Goal: Transaction & Acquisition: Purchase product/service

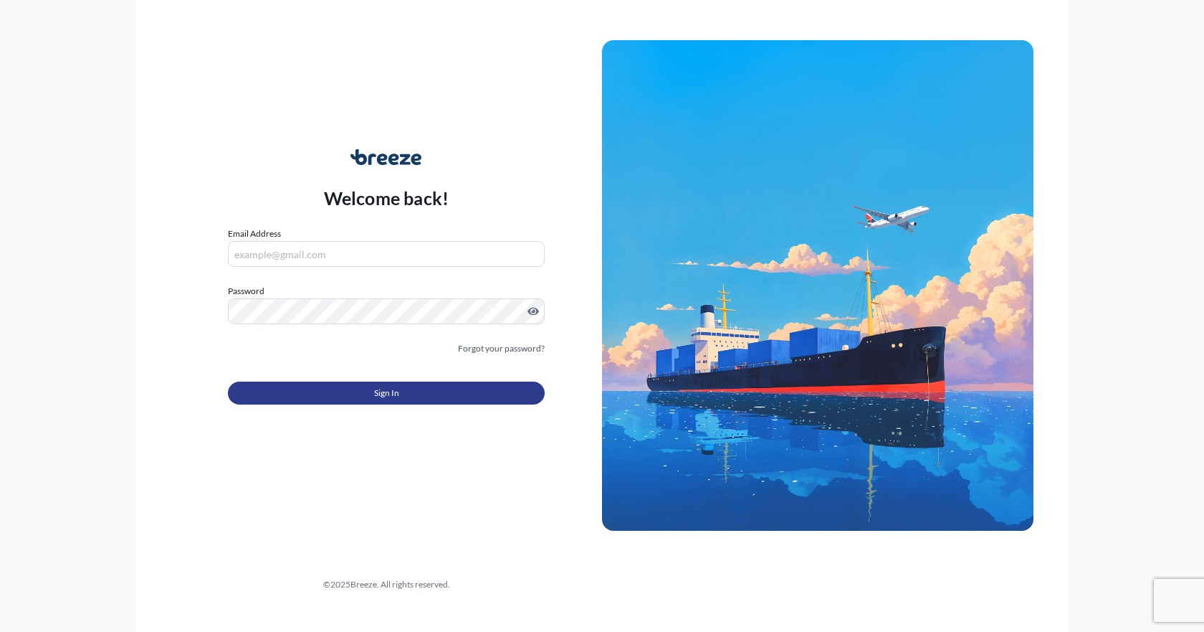
type input "[EMAIL_ADDRESS][DOMAIN_NAME]"
click at [346, 391] on button "Sign In" at bounding box center [386, 392] width 317 height 23
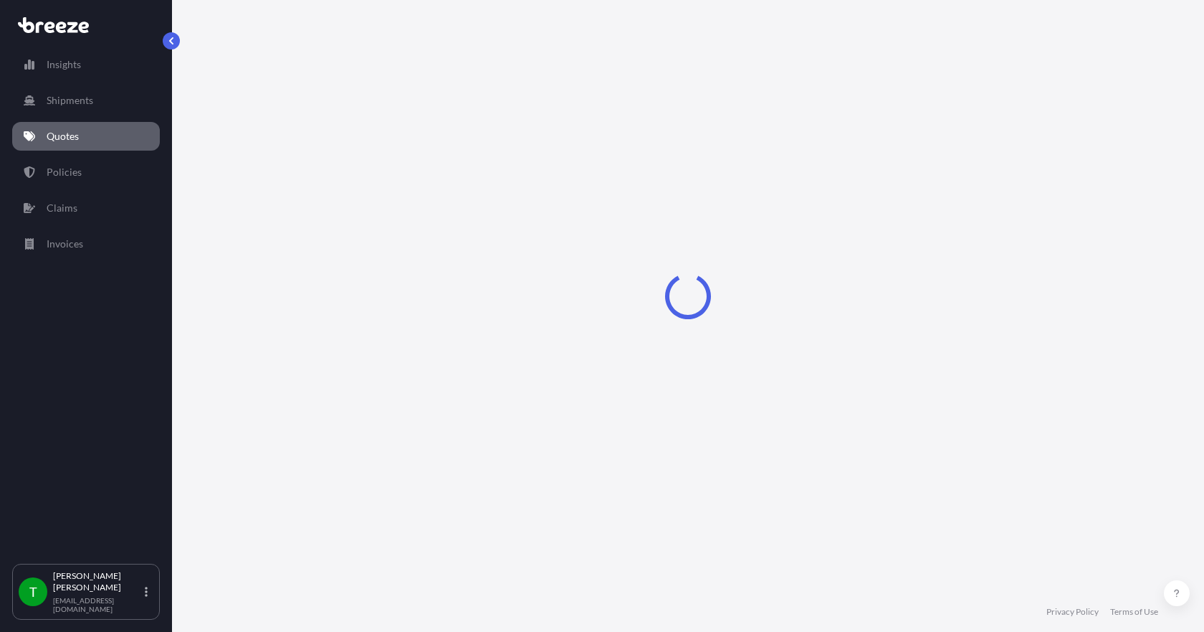
select select "Sea"
select select "1"
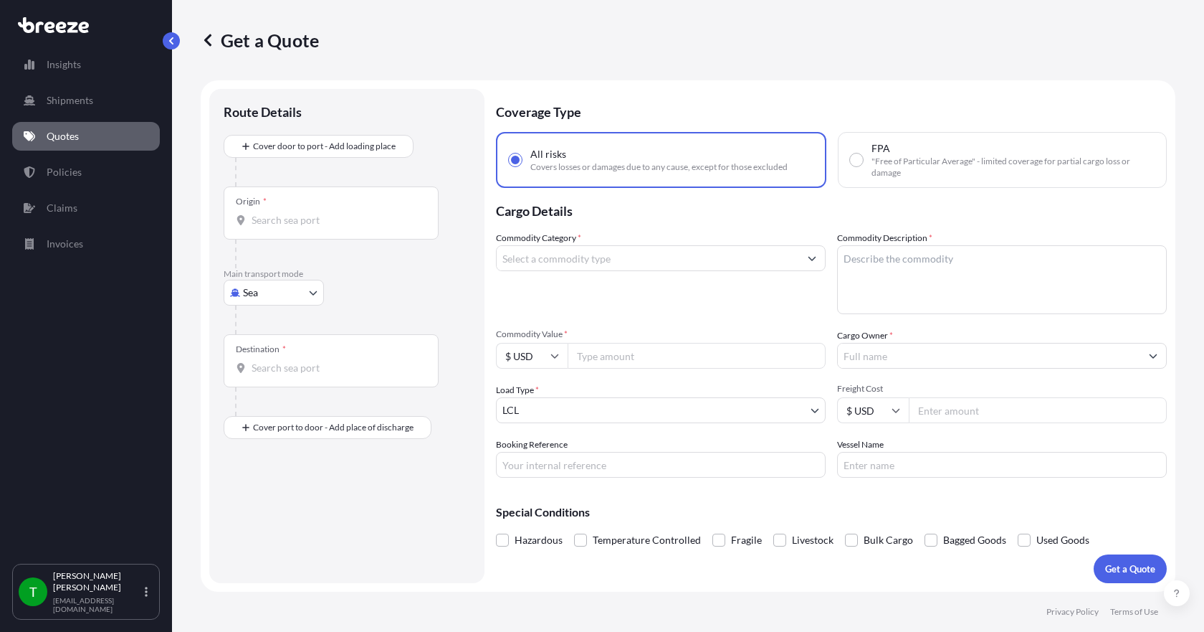
click at [279, 289] on body "Insights Shipments Quotes Policies Claims Invoices T [PERSON_NAME] [EMAIL_ADDRE…" at bounding box center [602, 316] width 1204 height 632
click at [266, 381] on span "Road" at bounding box center [262, 381] width 23 height 14
select select "Road"
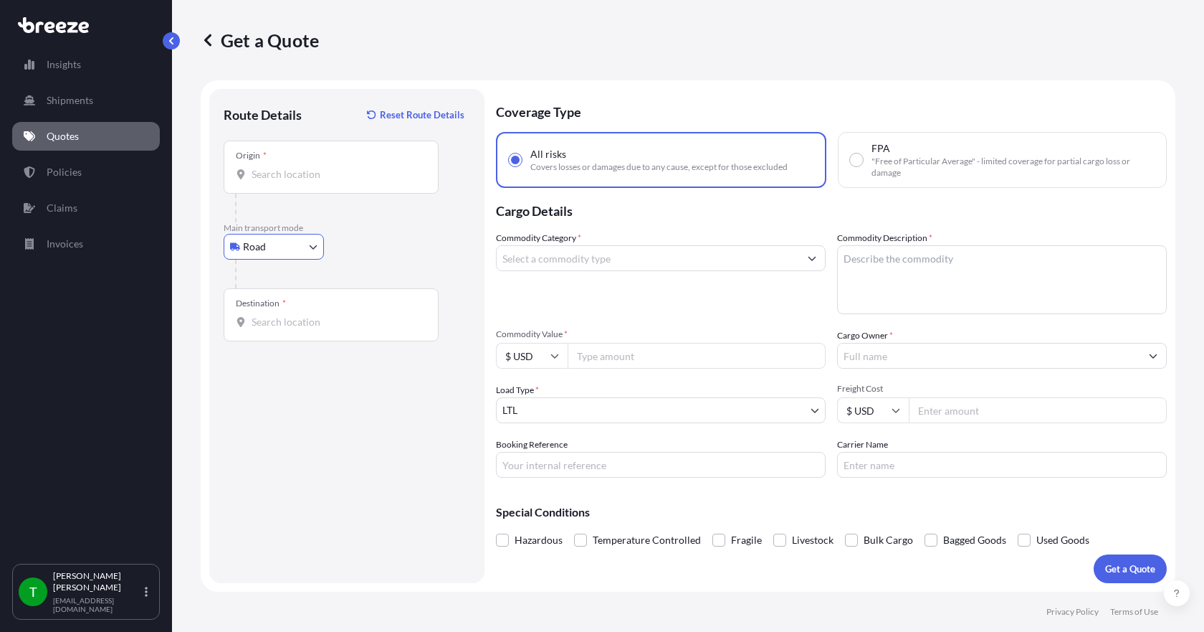
click at [278, 181] on input "Origin *" at bounding box center [336, 174] width 169 height 14
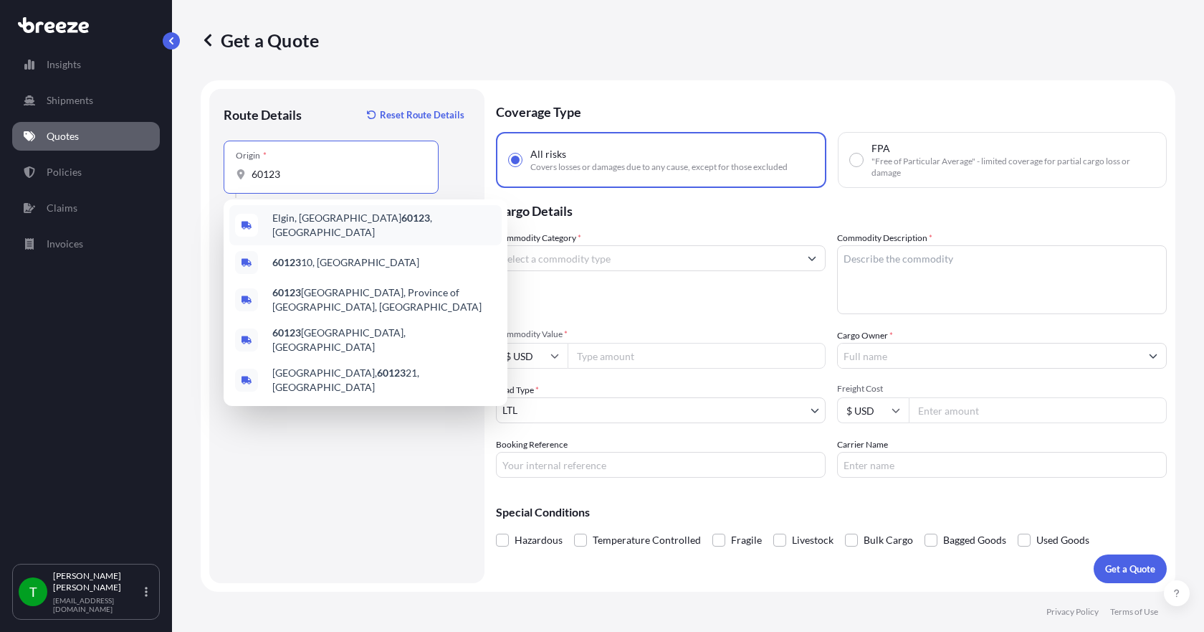
click at [290, 217] on span "Elgin, IL 60123 , [GEOGRAPHIC_DATA]" at bounding box center [384, 225] width 224 height 29
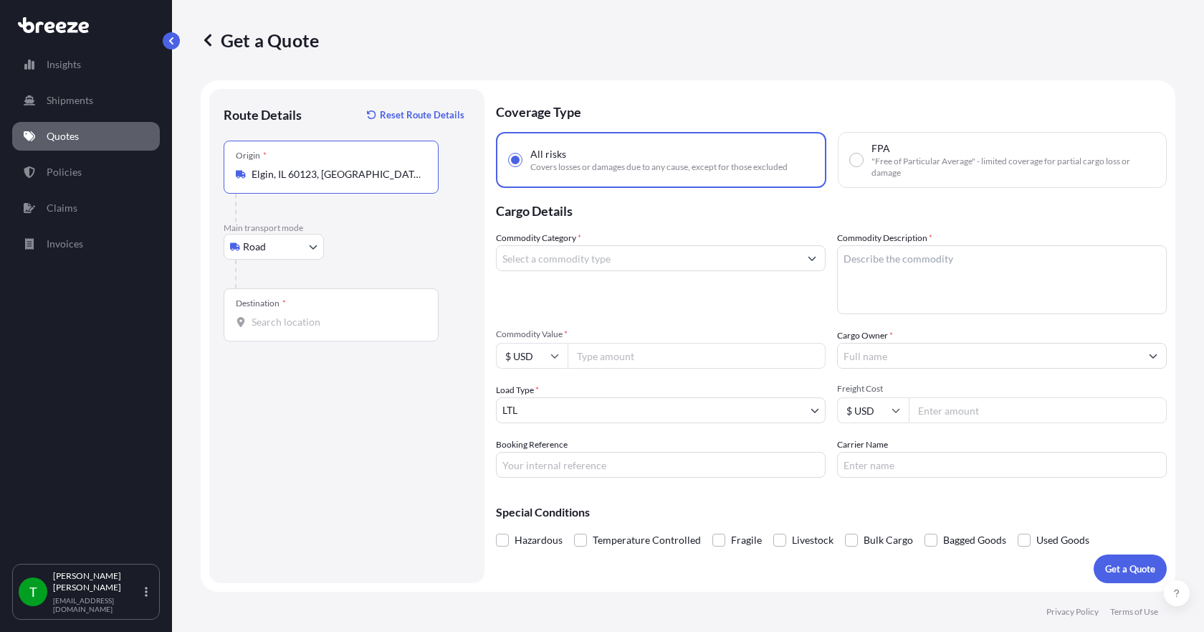
type input "Elgin, IL 60123, [GEOGRAPHIC_DATA]"
click at [258, 325] on input "Destination *" at bounding box center [336, 322] width 169 height 14
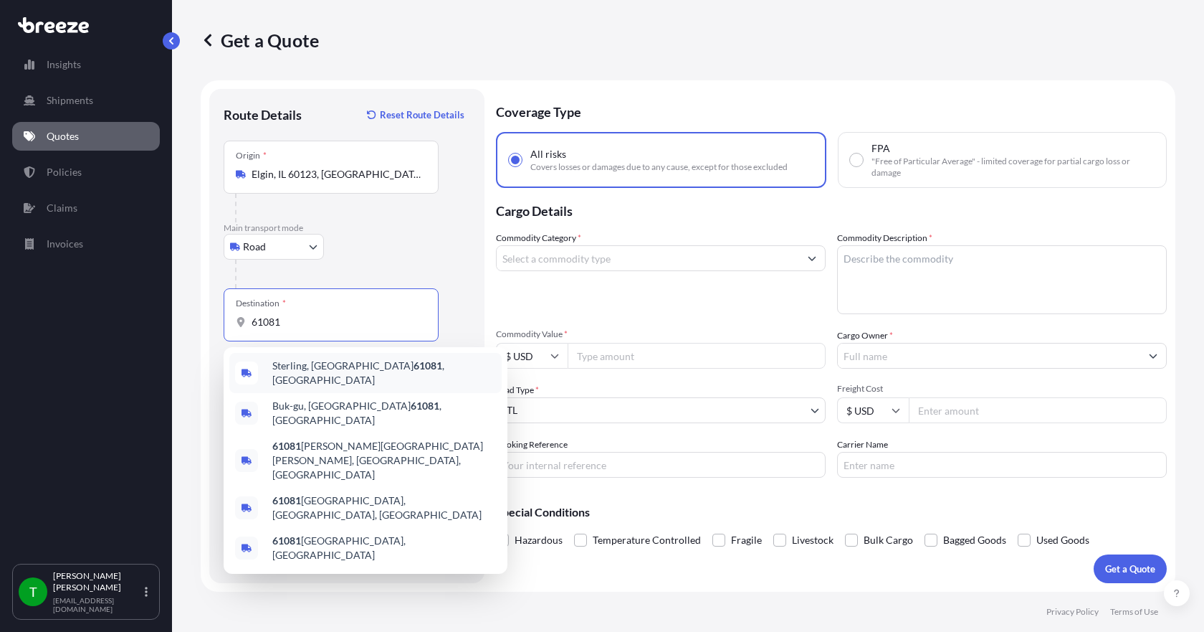
click at [295, 373] on span "Sterling, IL 61081 , [GEOGRAPHIC_DATA]" at bounding box center [384, 372] width 224 height 29
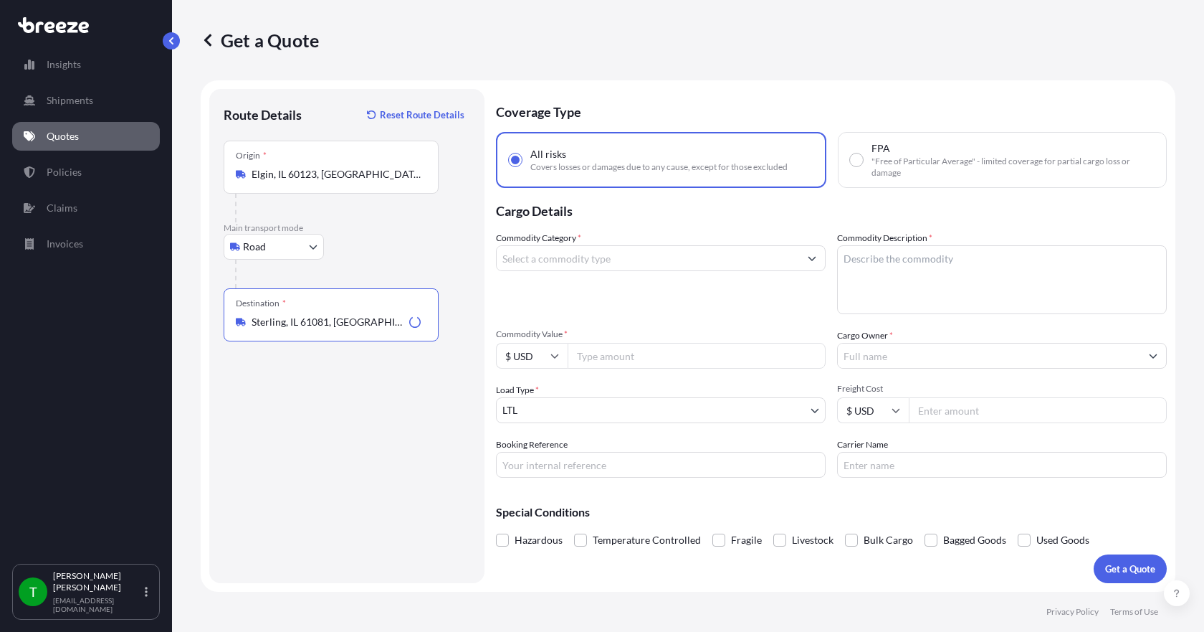
type input "Sterling, IL 61081, [GEOGRAPHIC_DATA]"
click at [574, 262] on input "Commodity Category *" at bounding box center [648, 258] width 303 height 26
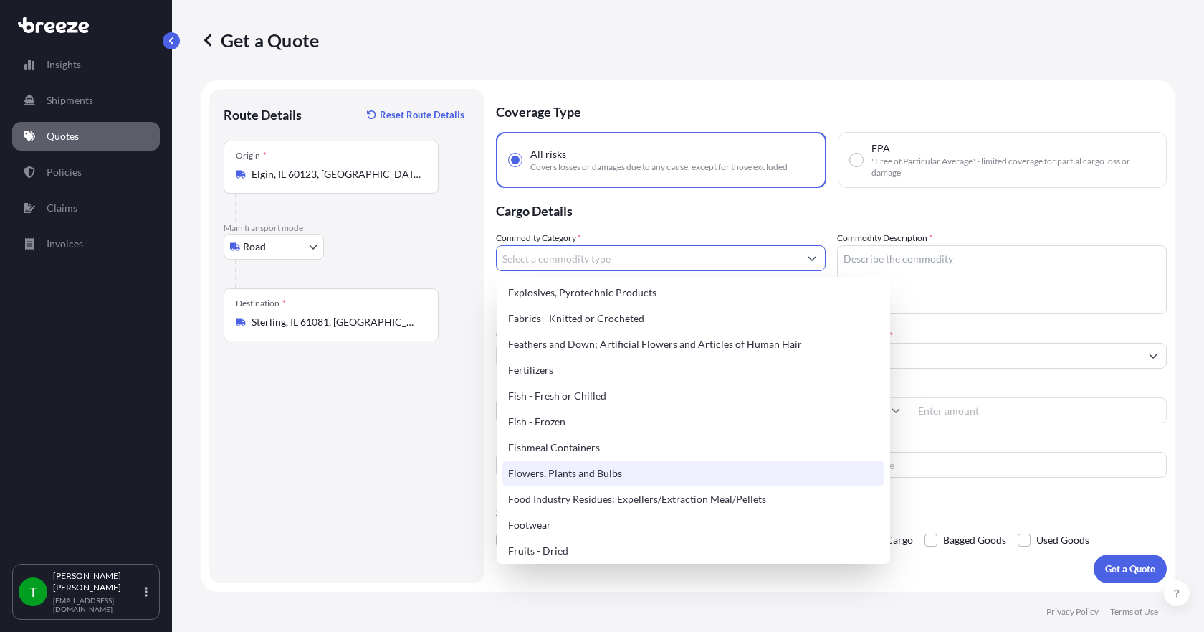
scroll to position [860, 0]
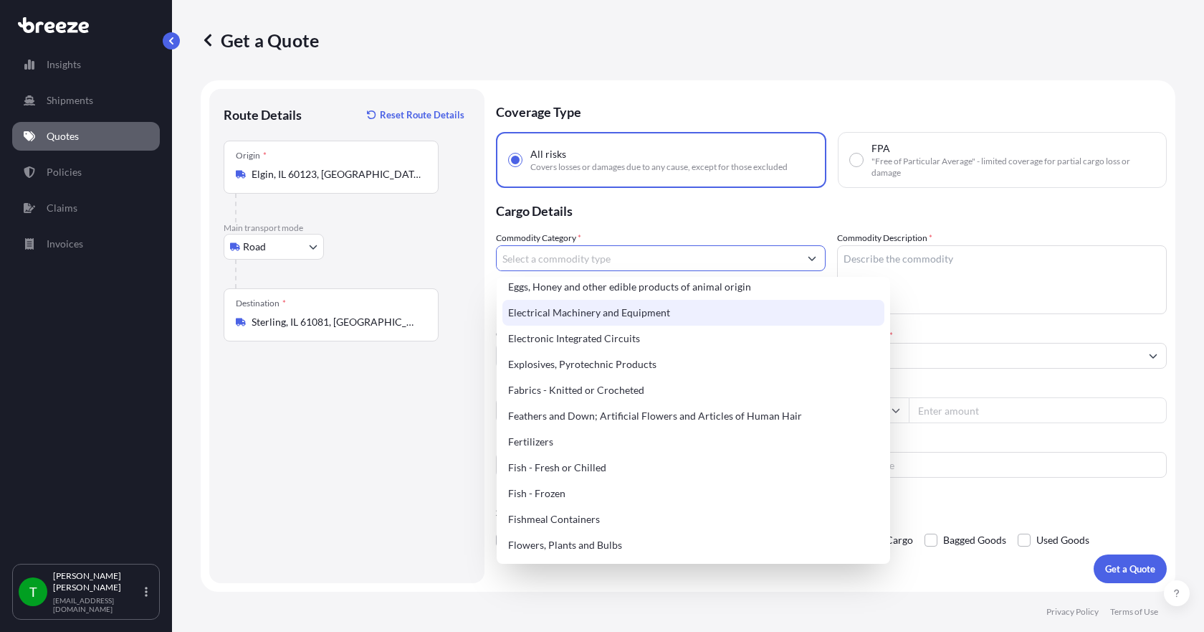
click at [596, 315] on div "Electrical Machinery and Equipment" at bounding box center [694, 313] width 382 height 26
type input "Electrical Machinery and Equipment"
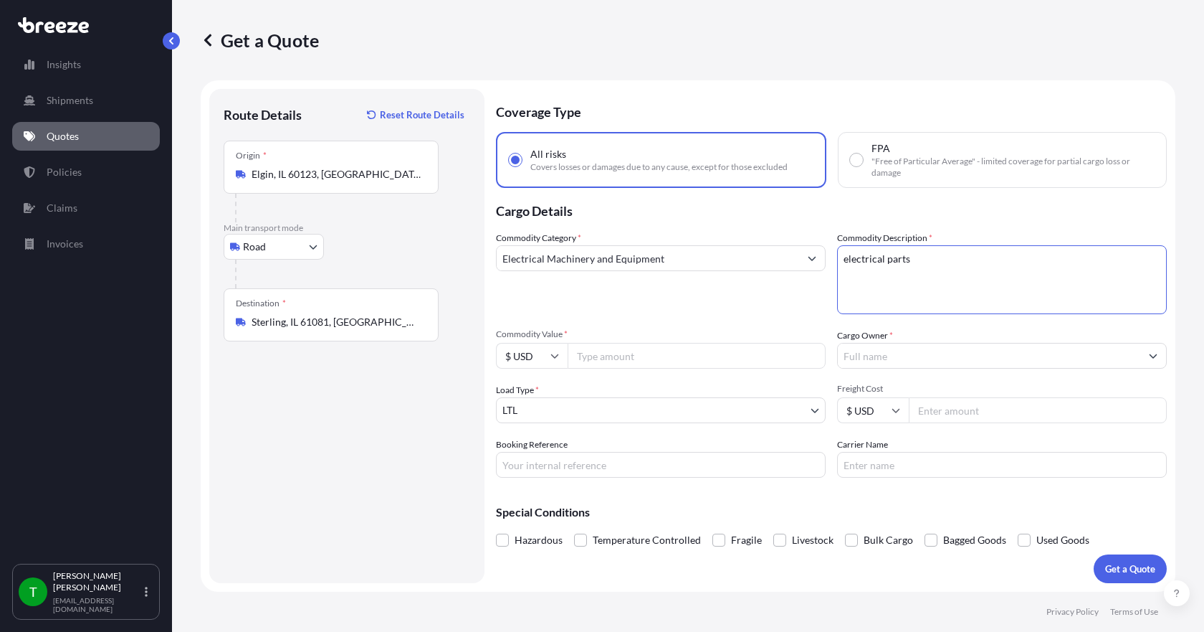
type textarea "electrical parts"
type input "22000.00"
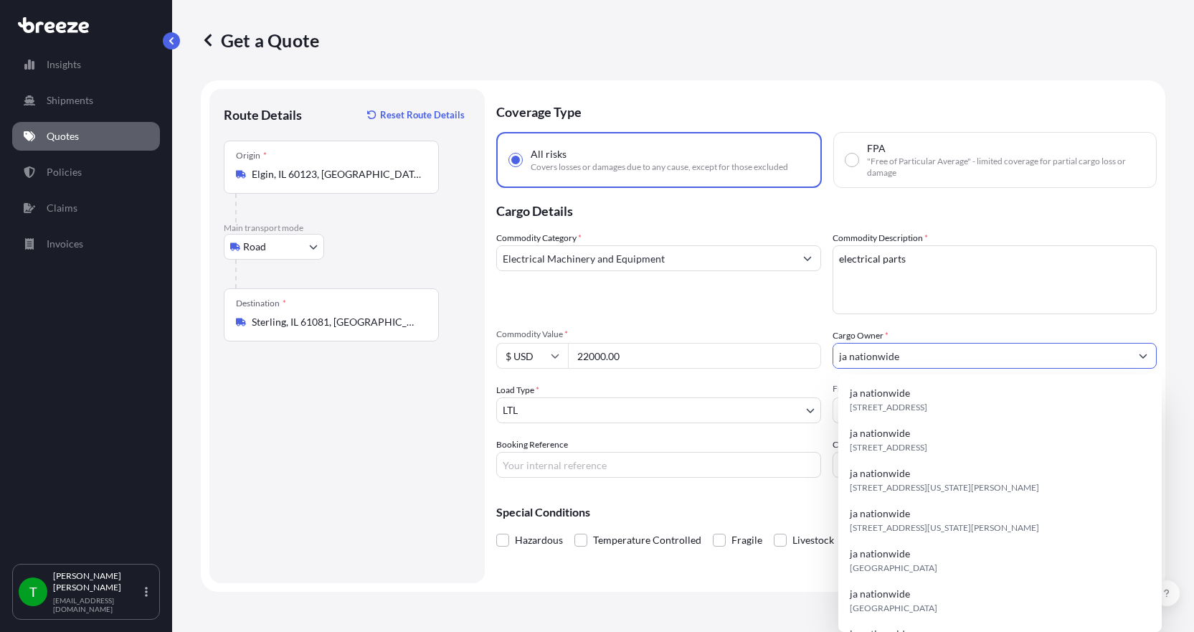
type input "ja nationwide"
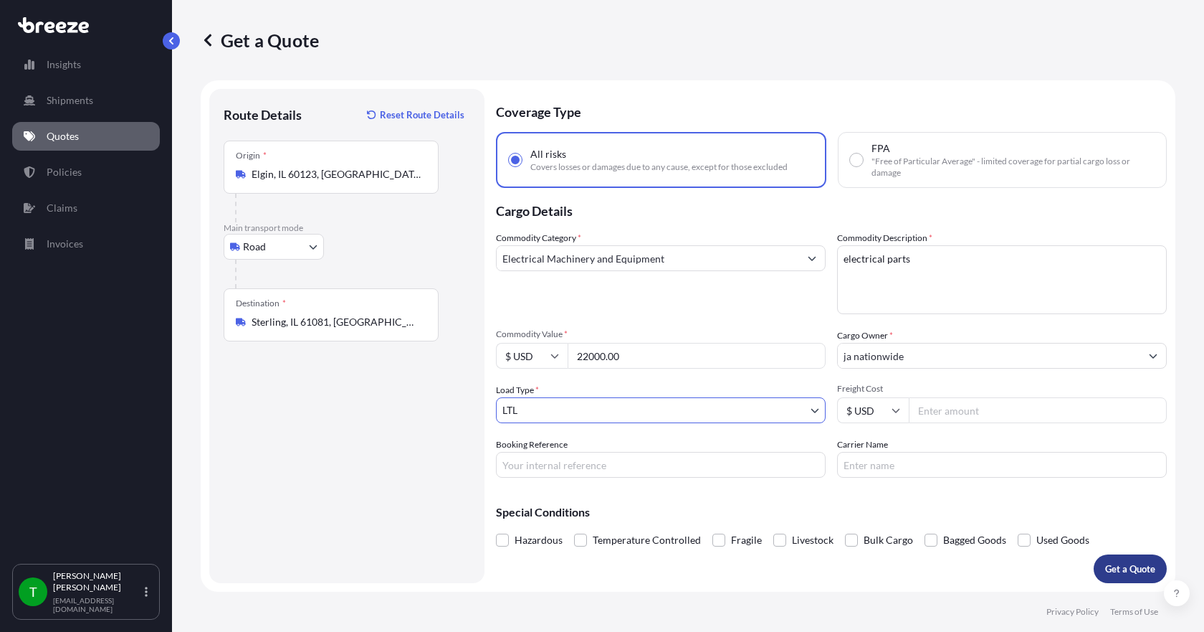
click at [1105, 569] on p "Get a Quote" at bounding box center [1130, 568] width 50 height 14
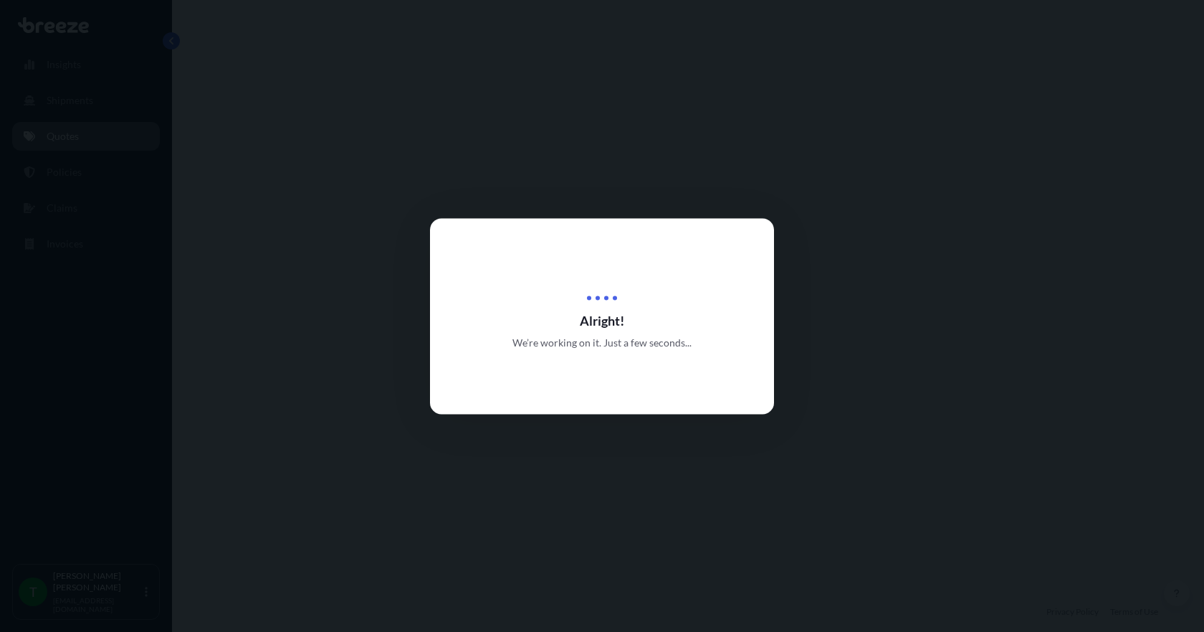
select select "Road"
select select "1"
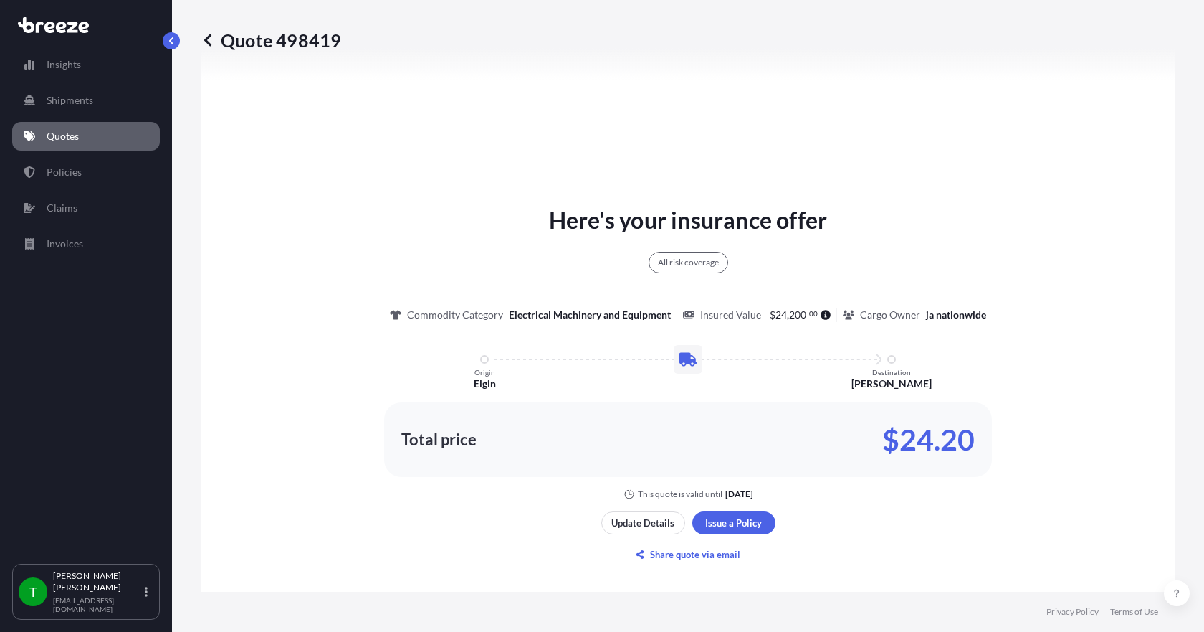
scroll to position [674, 0]
